Goal: Task Accomplishment & Management: Complete application form

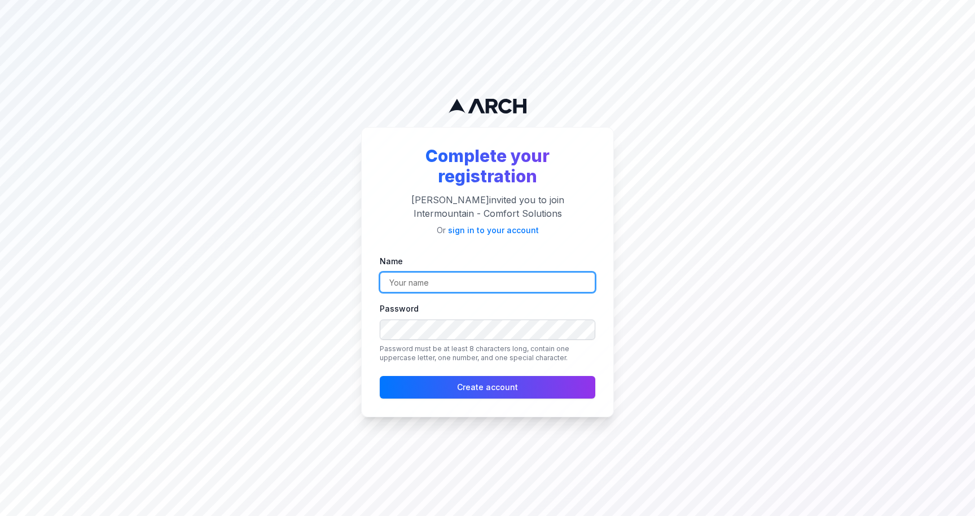
click at [507, 275] on input "Name" at bounding box center [488, 282] width 216 height 20
type input "[PERSON_NAME]"
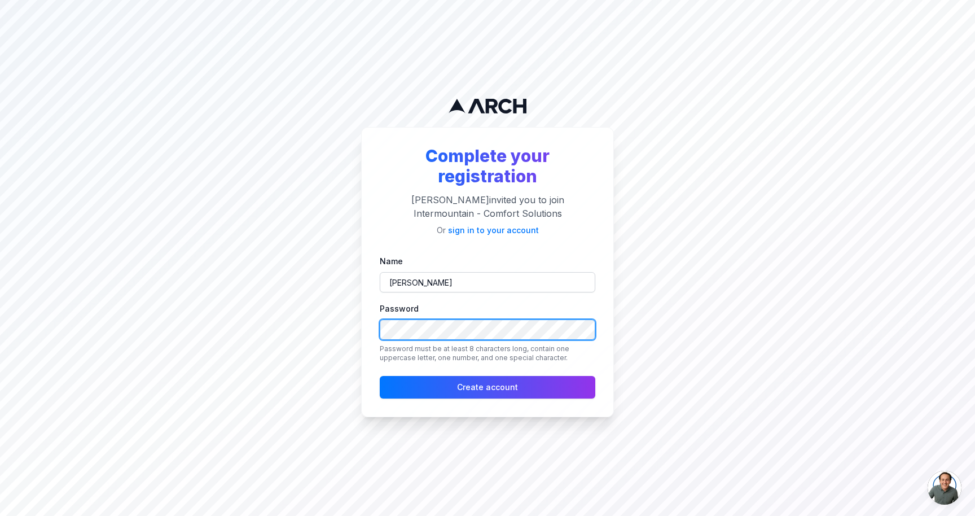
click at [380, 376] on button "Create account" at bounding box center [488, 387] width 216 height 23
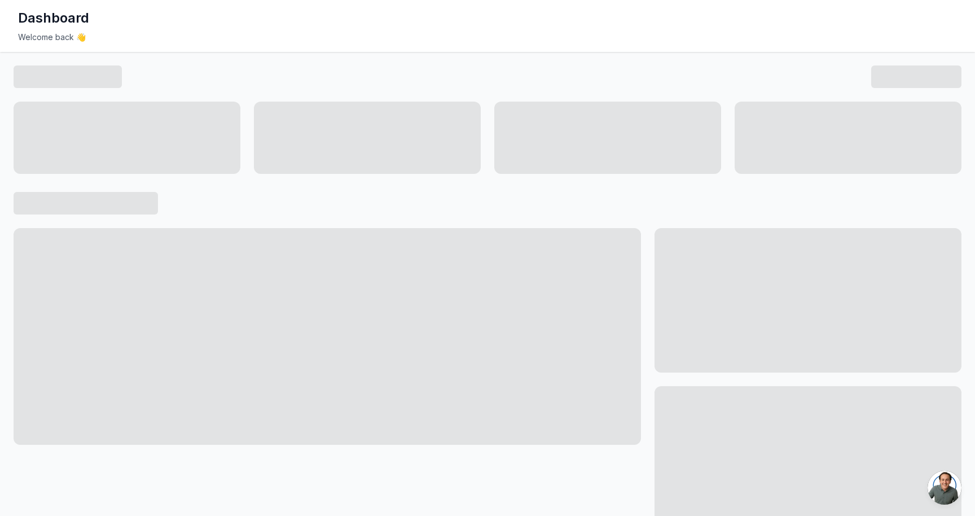
click at [58, 15] on h1 "Dashboard" at bounding box center [53, 18] width 71 height 18
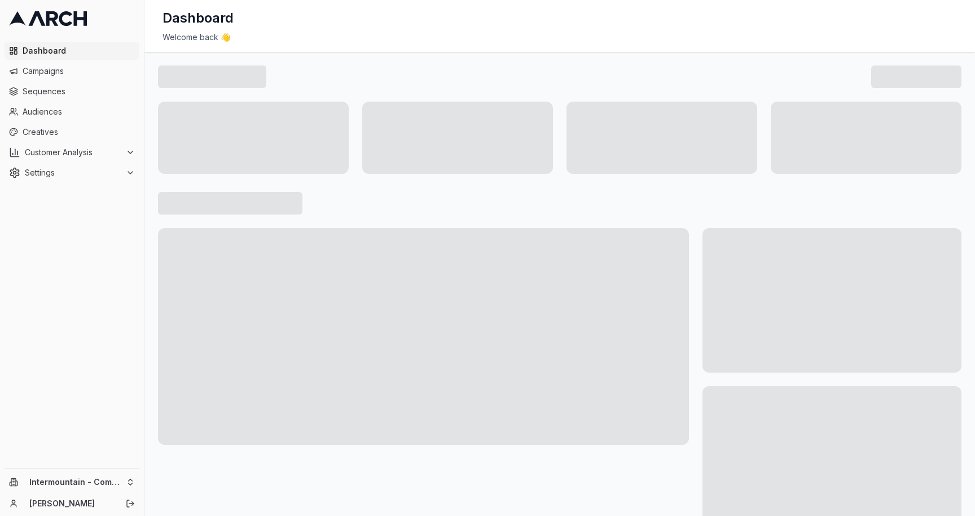
click at [48, 58] on link "Dashboard" at bounding box center [72, 51] width 135 height 18
click at [52, 71] on span "Campaigns" at bounding box center [79, 70] width 112 height 11
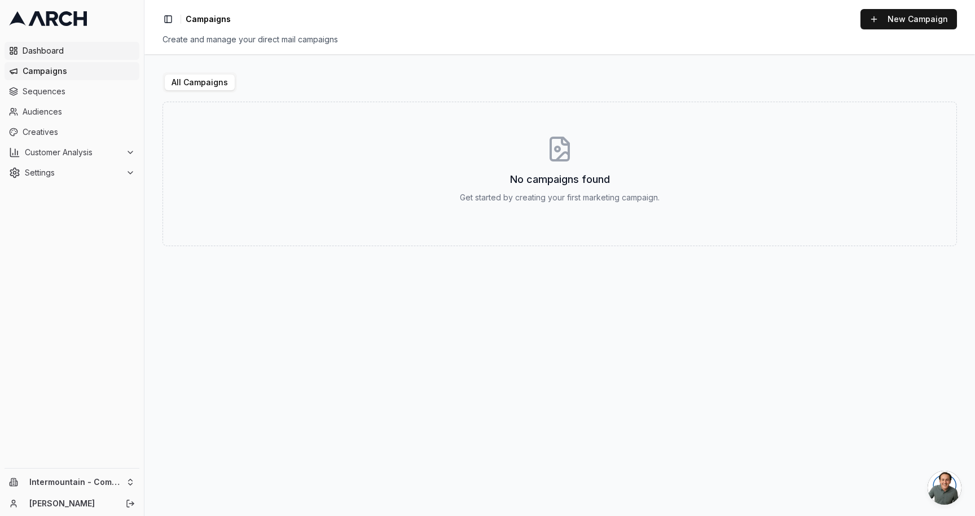
click at [61, 55] on span "Dashboard" at bounding box center [79, 50] width 112 height 11
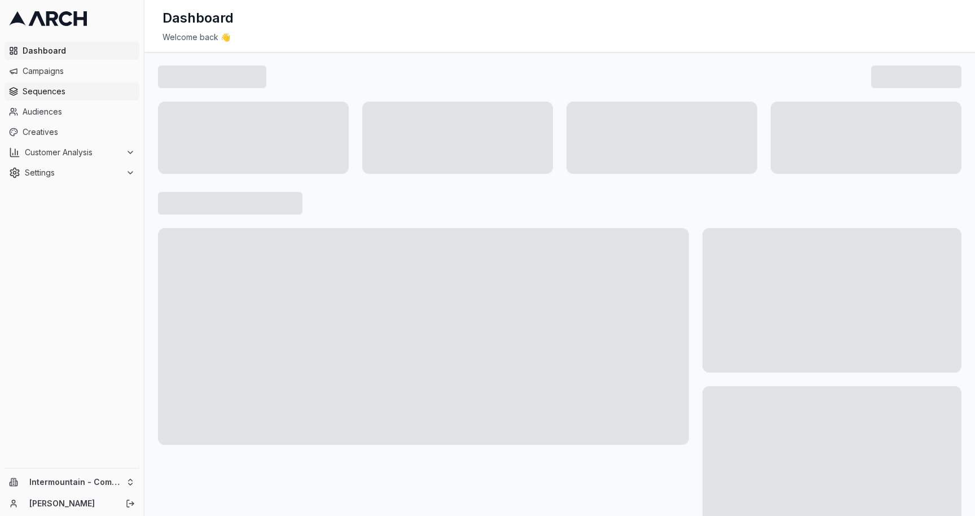
click at [61, 95] on span "Sequences" at bounding box center [79, 91] width 112 height 11
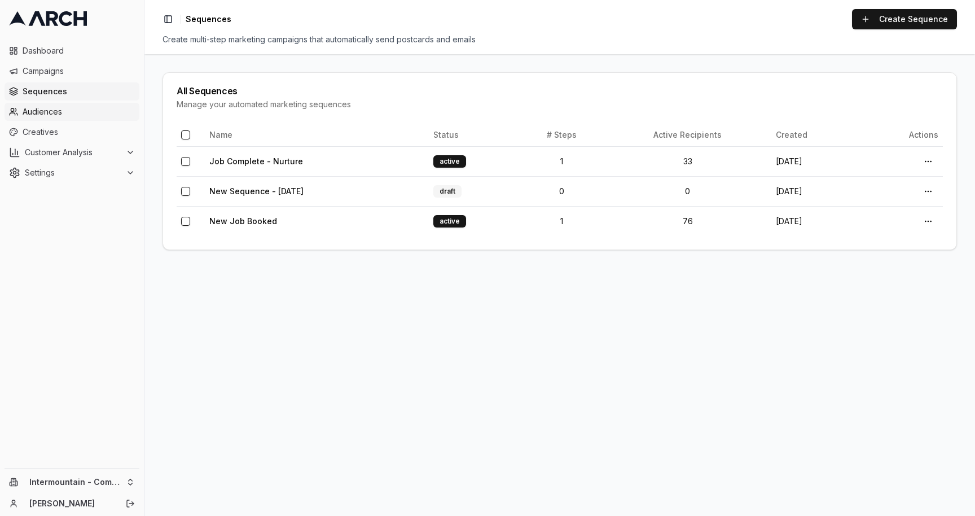
click at [61, 112] on span "Audiences" at bounding box center [79, 111] width 112 height 11
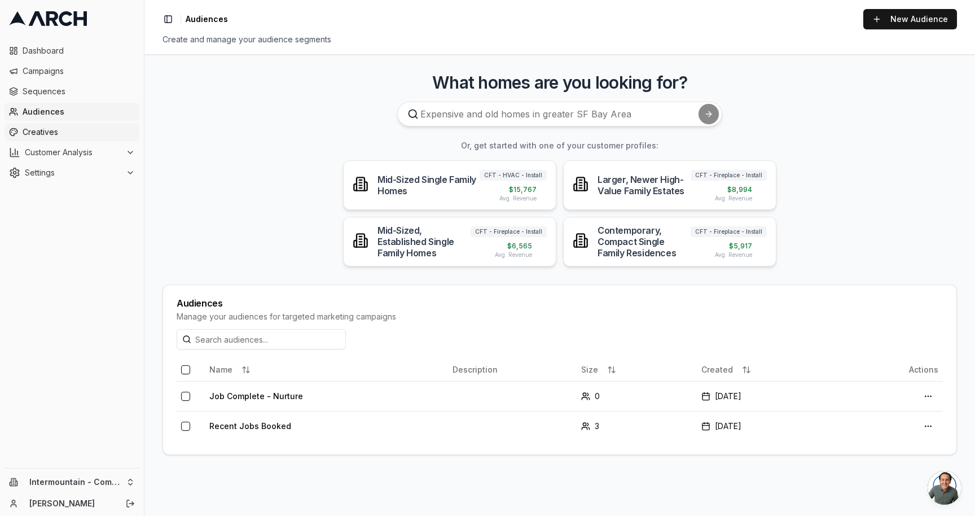
click at [70, 133] on span "Creatives" at bounding box center [79, 131] width 112 height 11
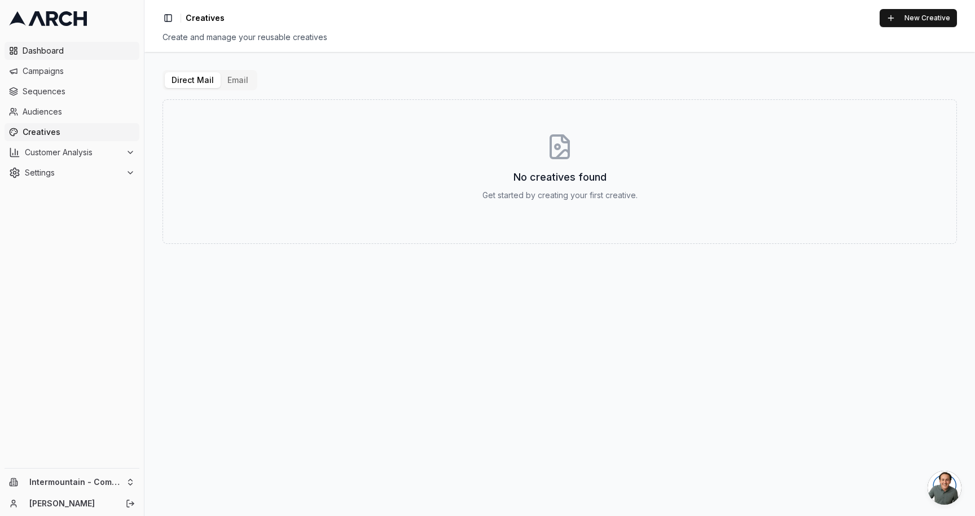
click at [70, 55] on span "Dashboard" at bounding box center [79, 50] width 112 height 11
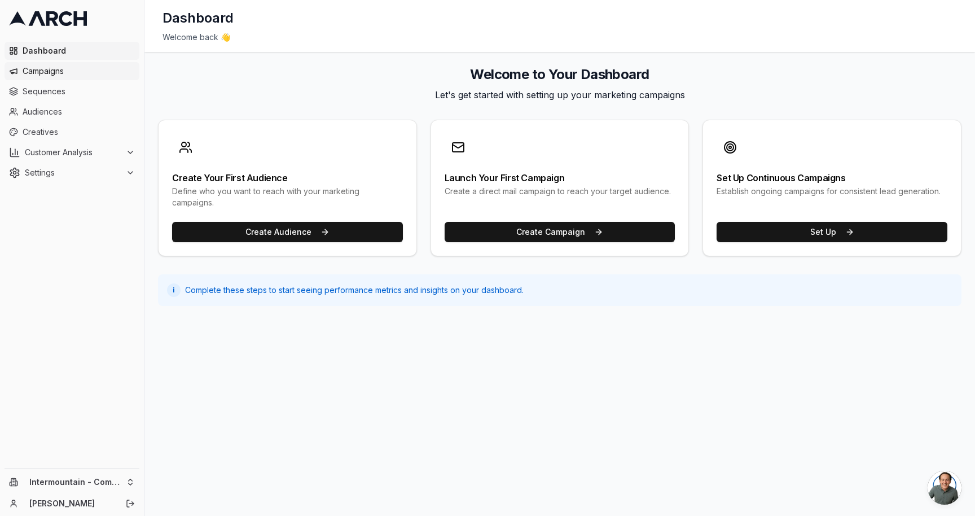
click at [107, 71] on span "Campaigns" at bounding box center [79, 70] width 112 height 11
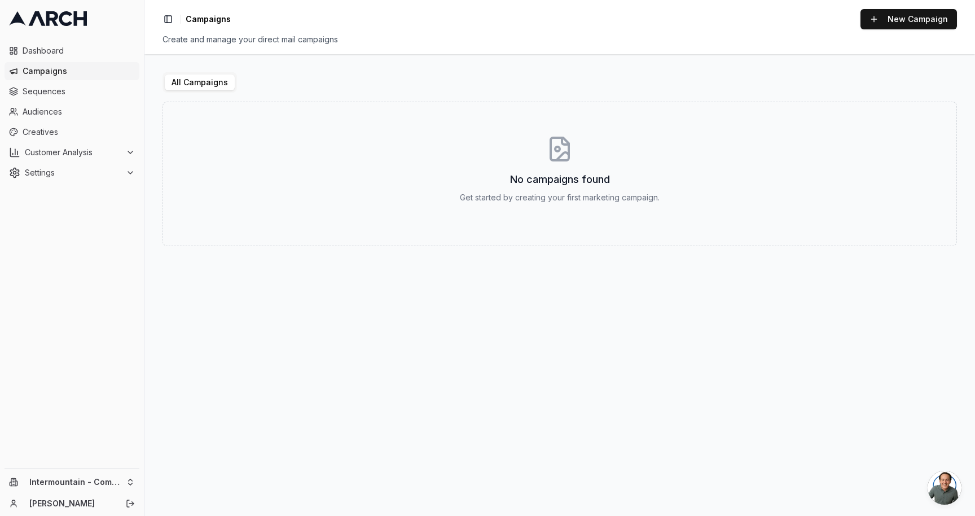
click at [192, 83] on button "All Campaigns" at bounding box center [200, 82] width 70 height 16
click at [61, 56] on span "Dashboard" at bounding box center [79, 50] width 112 height 11
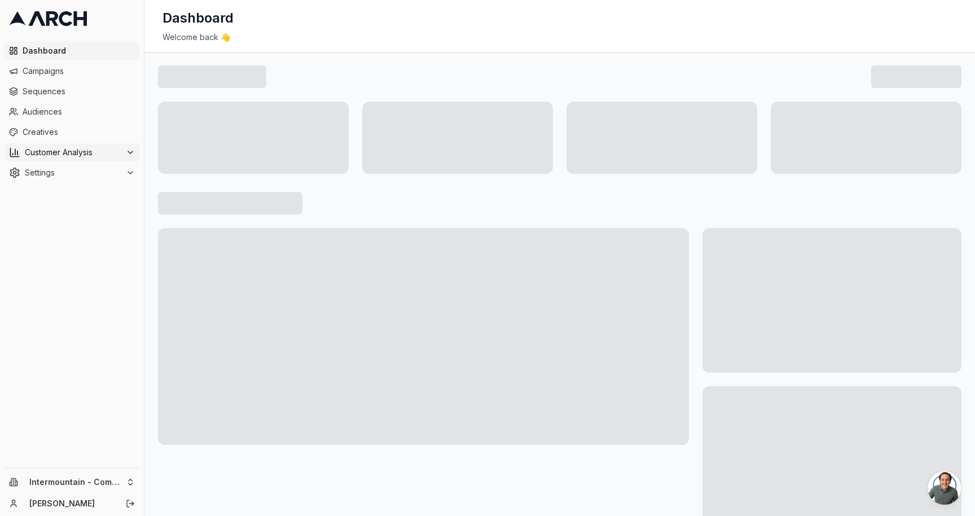
click at [131, 152] on icon at bounding box center [130, 152] width 5 height 2
click at [73, 480] on html "Dashboard Campaigns Sequences Audiences Creatives Customer Analysis Overview Cu…" at bounding box center [487, 258] width 975 height 516
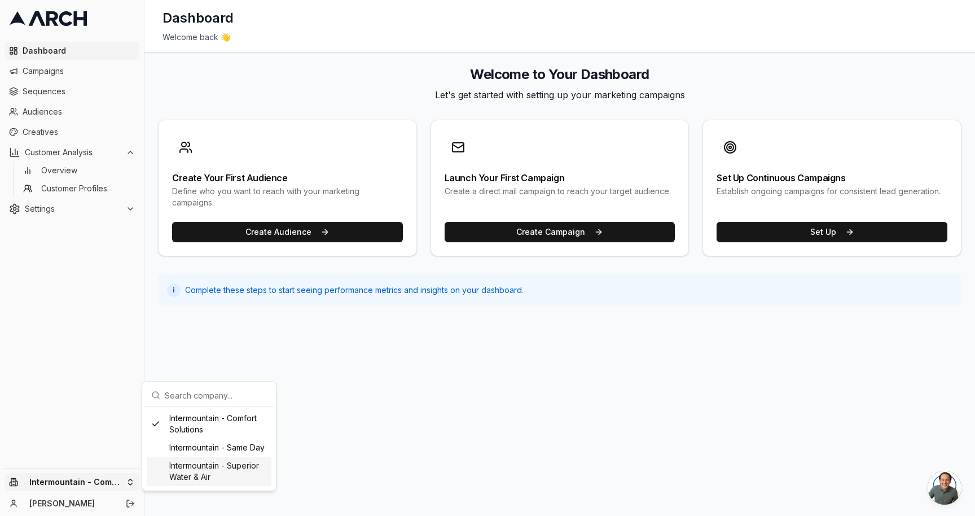
click at [217, 463] on div "Intermountain - Superior Water & Air" at bounding box center [209, 470] width 125 height 29
click at [58, 74] on span "Campaigns" at bounding box center [79, 70] width 112 height 11
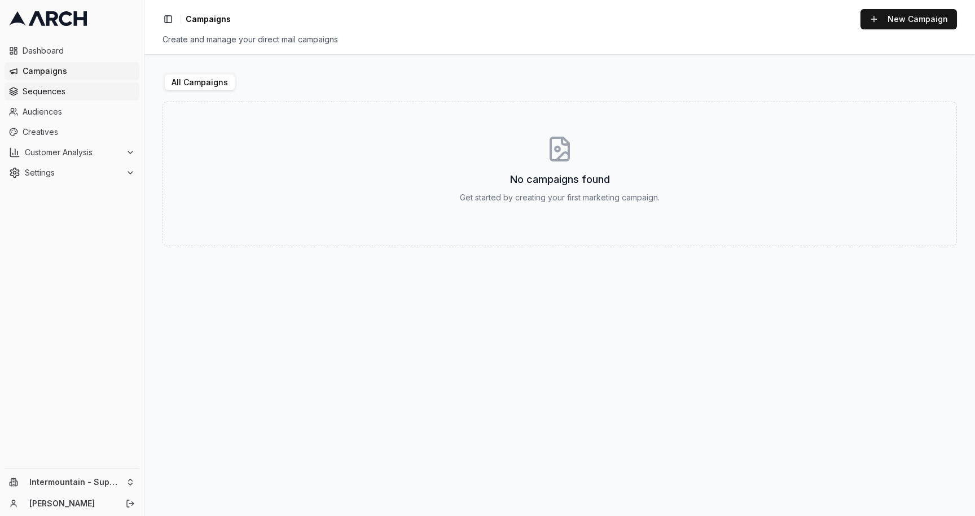
click at [63, 85] on link "Sequences" at bounding box center [72, 91] width 135 height 18
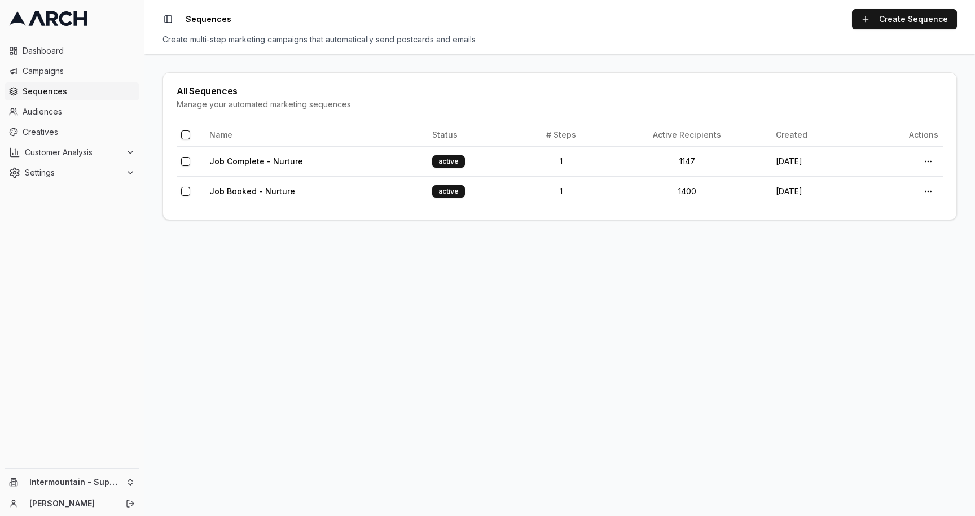
click at [63, 113] on span "Audiences" at bounding box center [79, 111] width 112 height 11
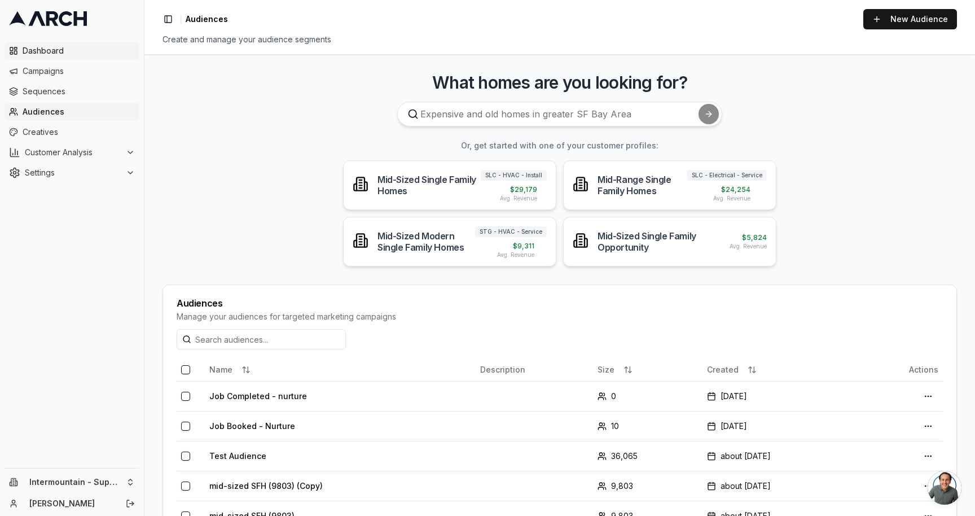
click at [61, 48] on span "Dashboard" at bounding box center [79, 50] width 112 height 11
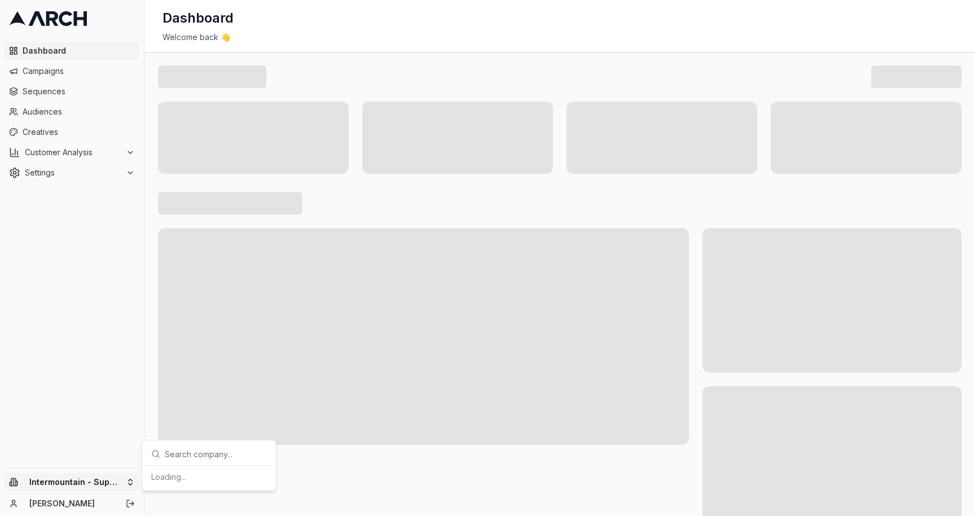
click at [116, 479] on html "Dashboard Campaigns Sequences Audiences Creatives Customer Analysis Settings In…" at bounding box center [487, 258] width 975 height 516
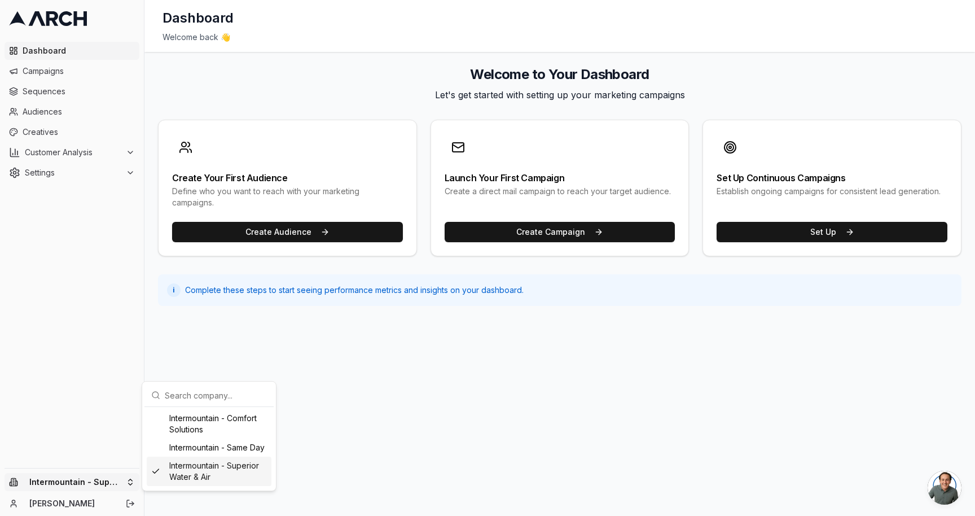
click at [212, 472] on div "Intermountain - Superior Water & Air" at bounding box center [209, 470] width 125 height 29
click at [435, 436] on html "Dashboard Campaigns Sequences Audiences Creatives Customer Analysis Settings Sw…" at bounding box center [487, 258] width 975 height 516
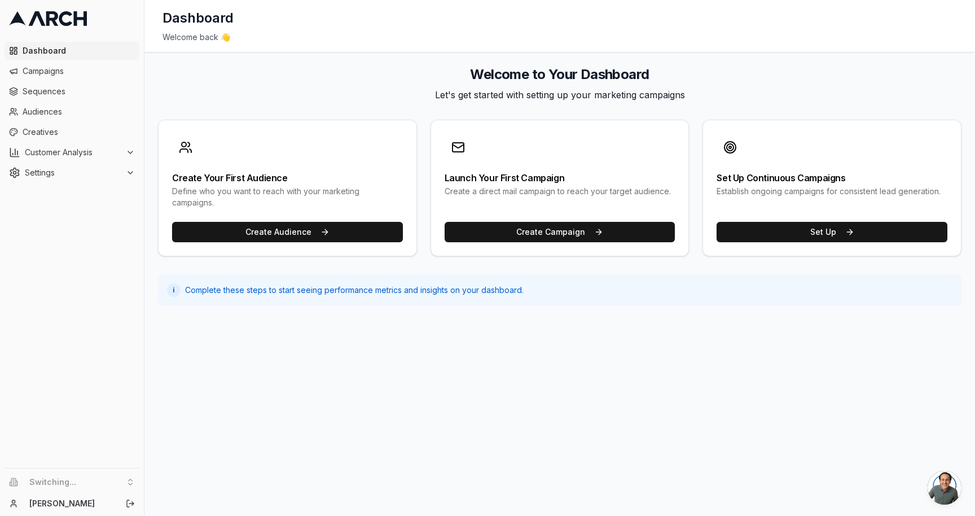
click at [192, 410] on div "Dashboard Welcome back 👋 Welcome to Your Dashboard Let's get started with setti…" at bounding box center [559, 258] width 831 height 516
click at [124, 481] on html "Dashboard Campaigns Sequences Audiences Creatives Customer Analysis Settings In…" at bounding box center [487, 258] width 975 height 516
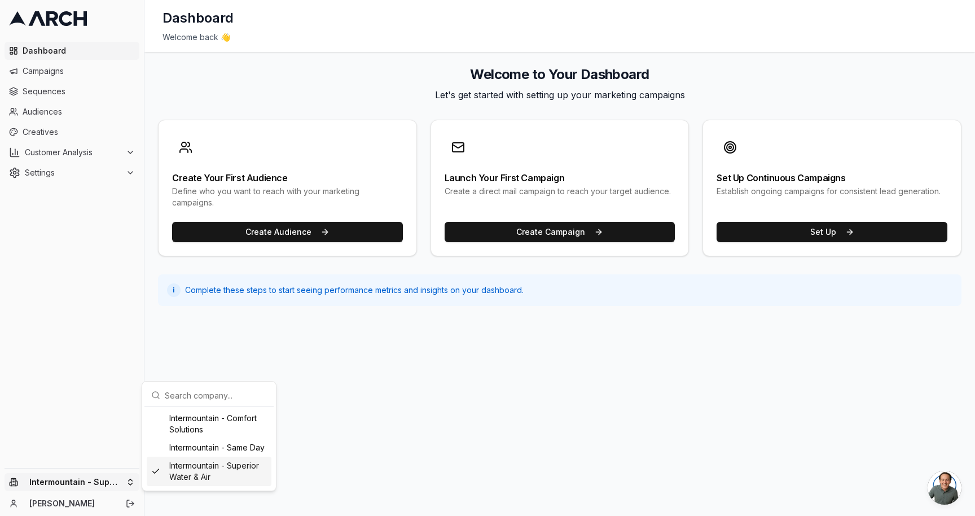
click at [384, 442] on html "Dashboard Campaigns Sequences Audiences Creatives Customer Analysis Settings In…" at bounding box center [487, 258] width 975 height 516
click at [102, 482] on html "Dashboard Campaigns Sequences Audiences Creatives Customer Analysis Settings In…" at bounding box center [487, 258] width 975 height 516
click at [220, 445] on div "Intermountain - Same Day" at bounding box center [209, 447] width 125 height 18
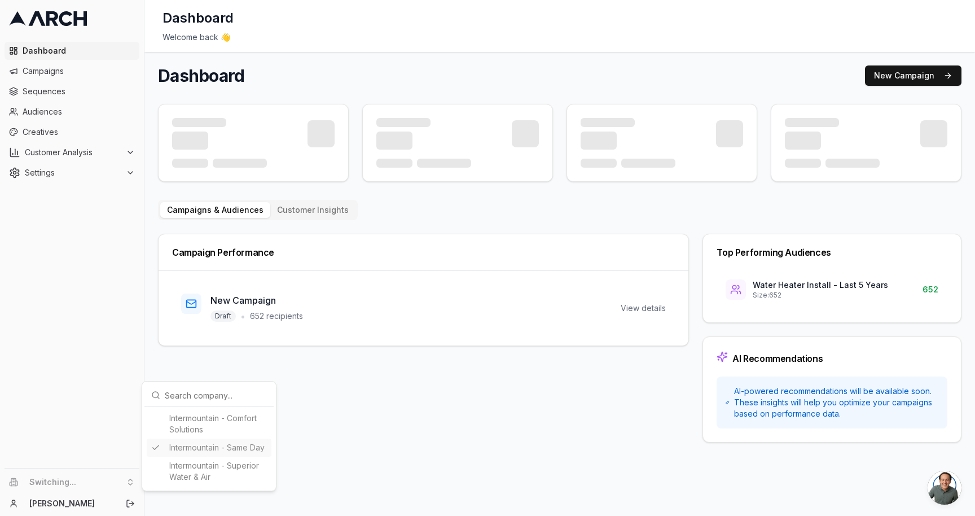
click at [411, 443] on html "Dashboard Campaigns Sequences Audiences Creatives Customer Analysis Settings Sw…" at bounding box center [487, 258] width 975 height 516
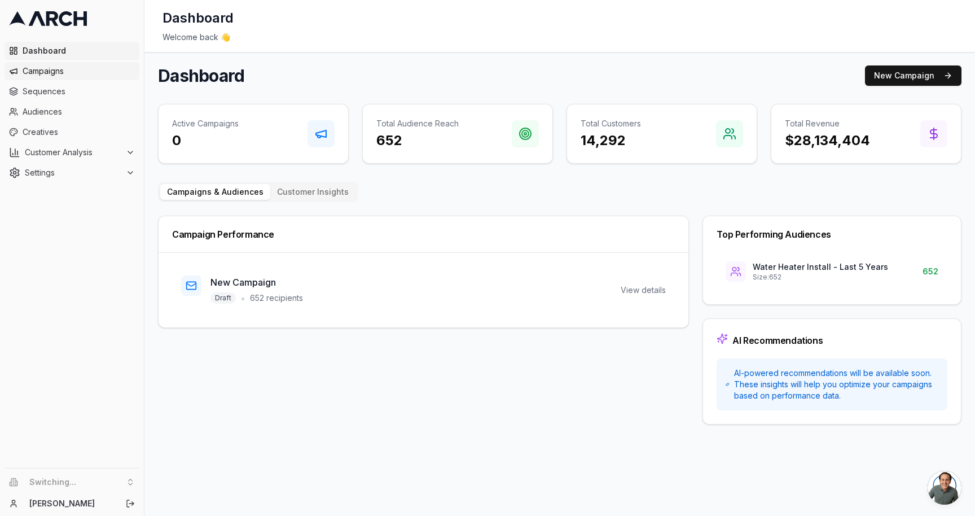
click at [74, 69] on span "Campaigns" at bounding box center [79, 70] width 112 height 11
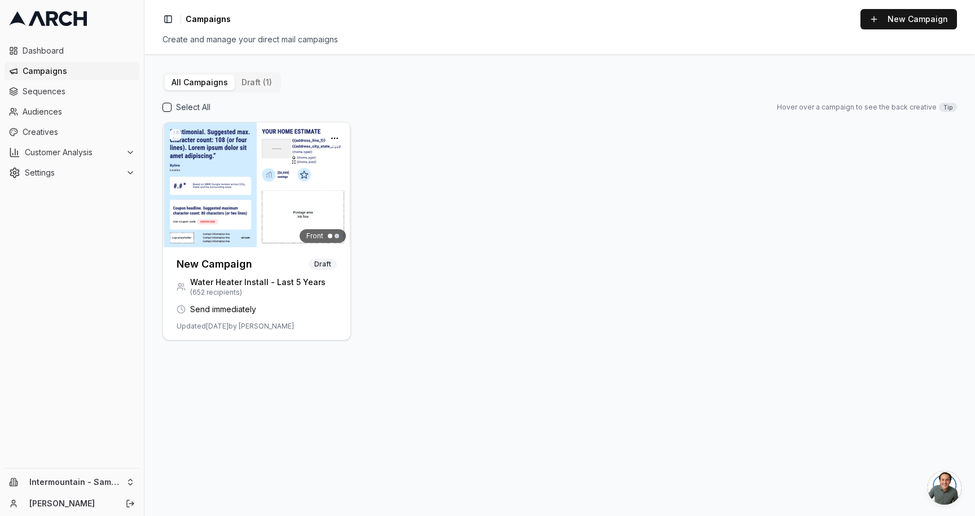
click at [43, 23] on icon at bounding box center [37, 18] width 17 height 15
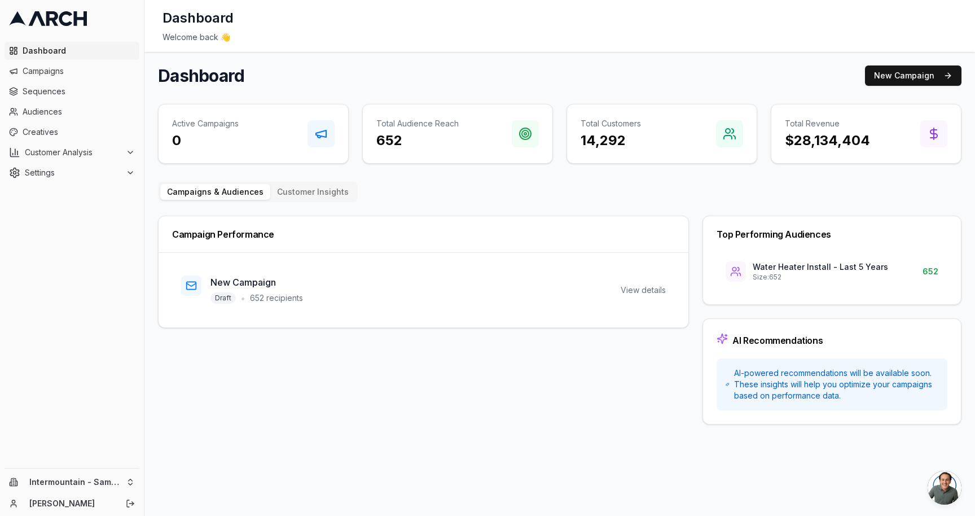
click at [58, 49] on span "Dashboard" at bounding box center [79, 50] width 112 height 11
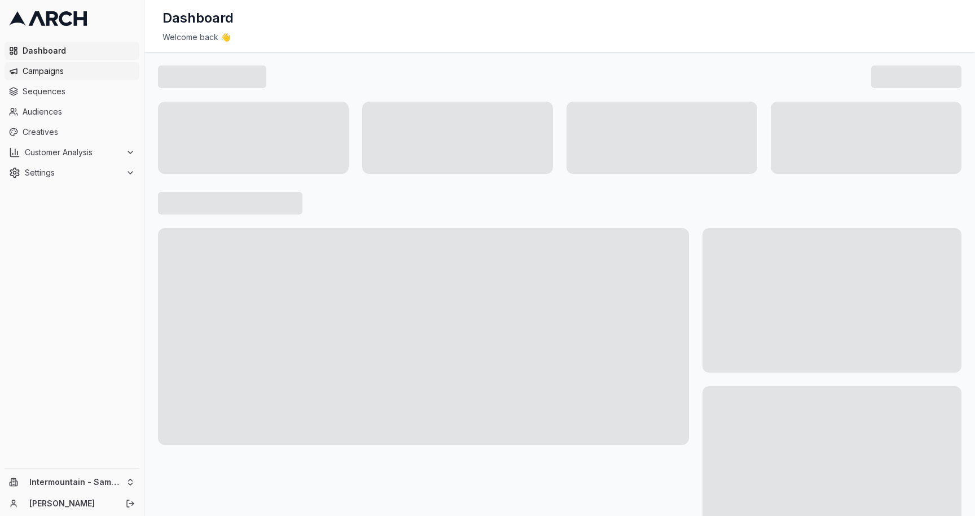
click at [56, 66] on span "Campaigns" at bounding box center [79, 70] width 112 height 11
